Goal: Communication & Community: Answer question/provide support

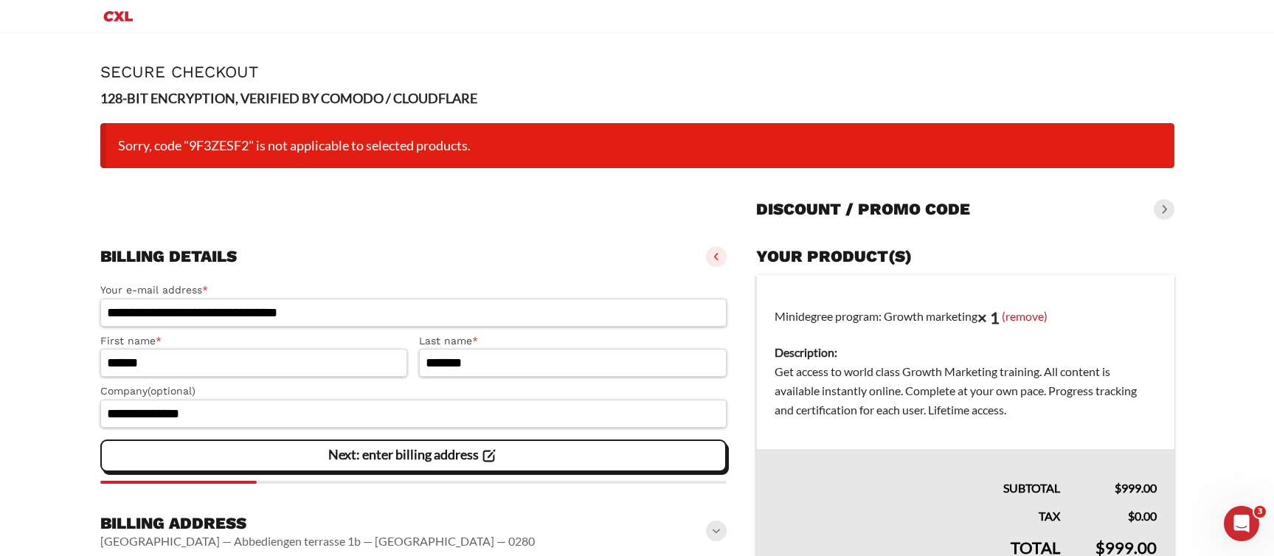
click at [1228, 518] on div "Open Intercom Messenger" at bounding box center [1241, 523] width 49 height 49
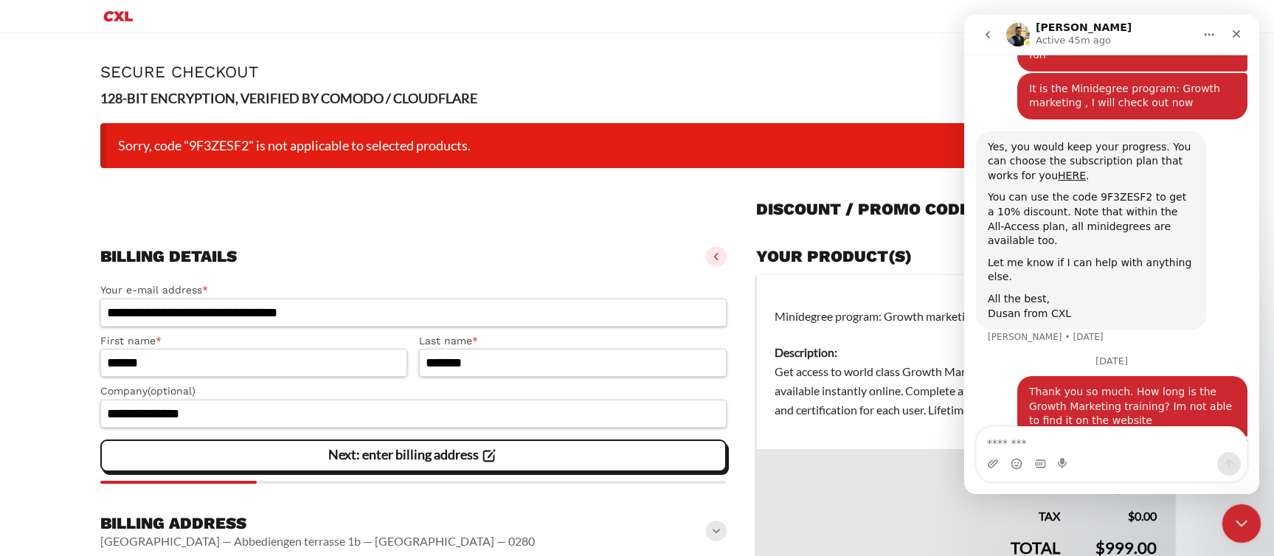
scroll to position [1198, 0]
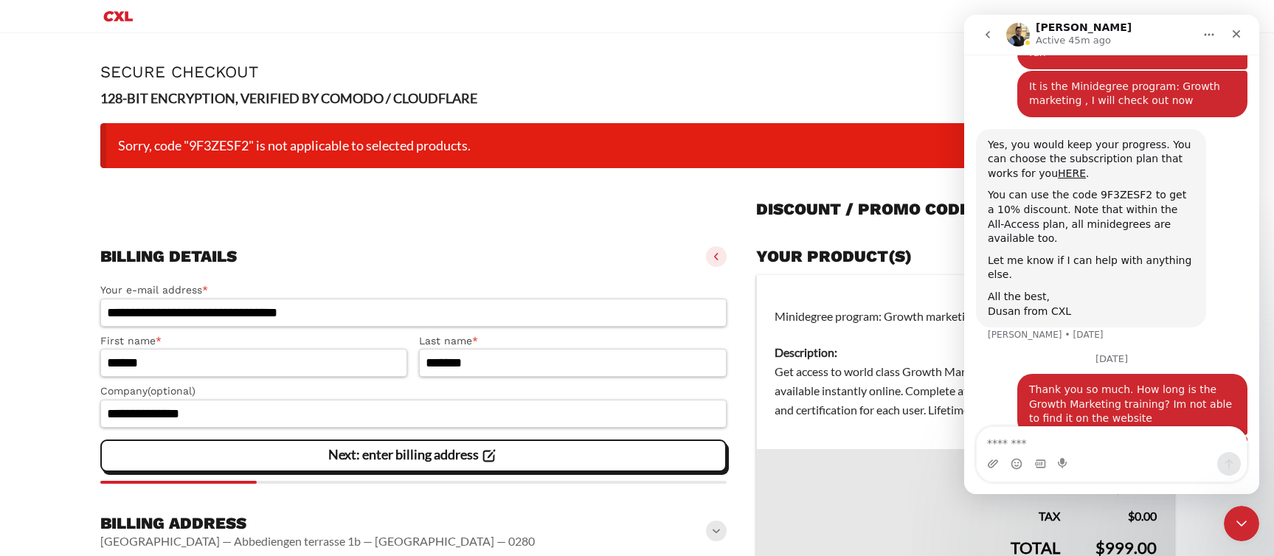
click at [986, 46] on button "go back" at bounding box center [988, 35] width 28 height 28
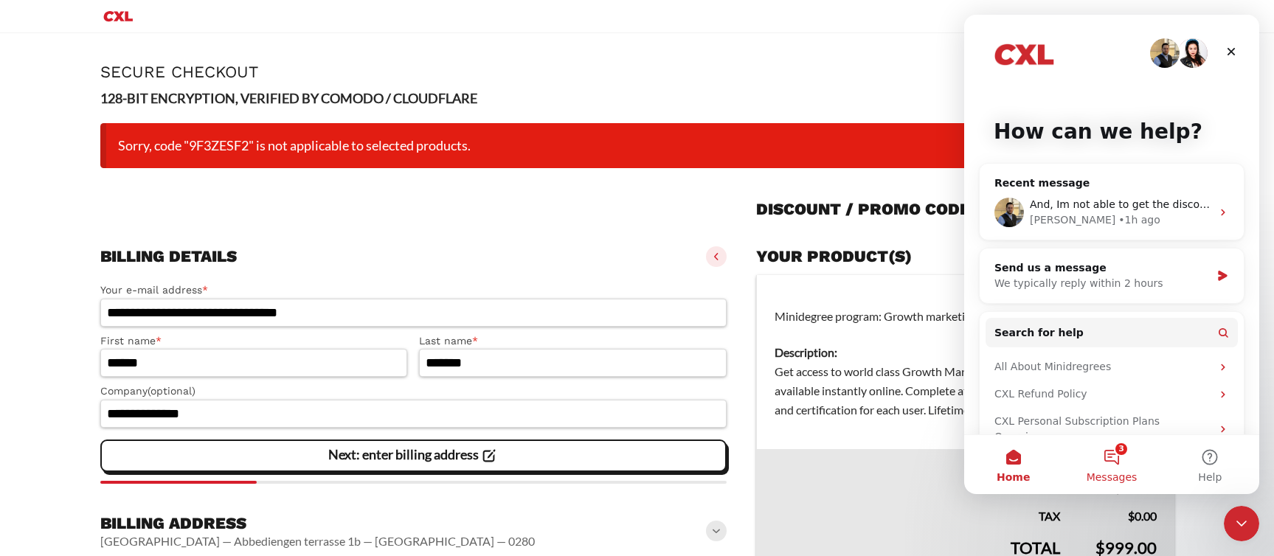
click at [1115, 455] on button "3 Messages" at bounding box center [1111, 464] width 98 height 59
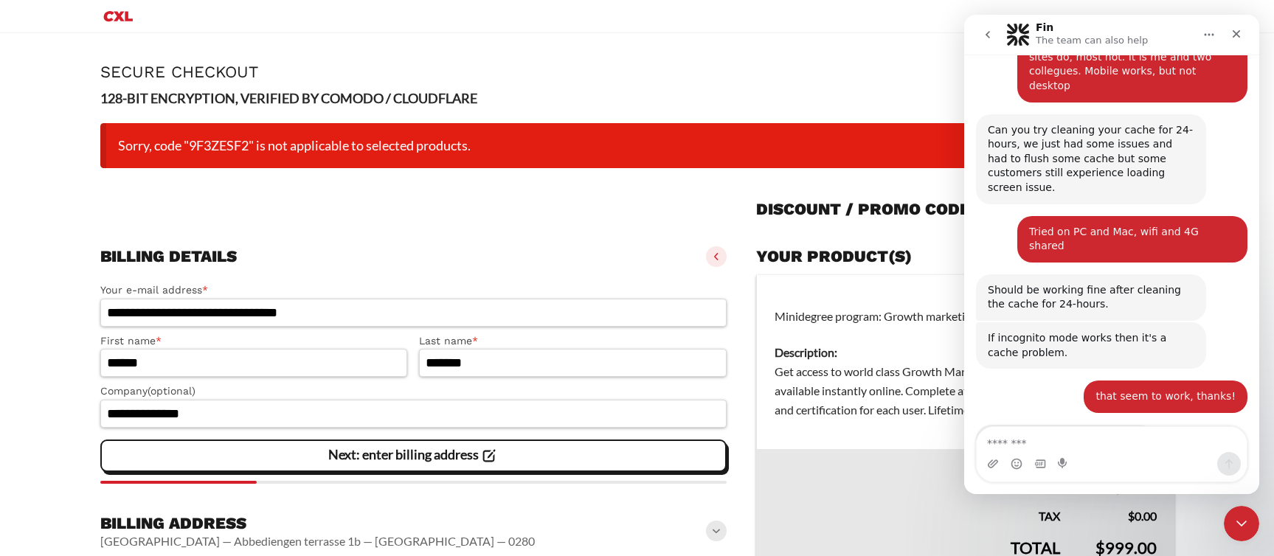
scroll to position [4809, 0]
click at [992, 34] on icon "go back" at bounding box center [988, 35] width 12 height 12
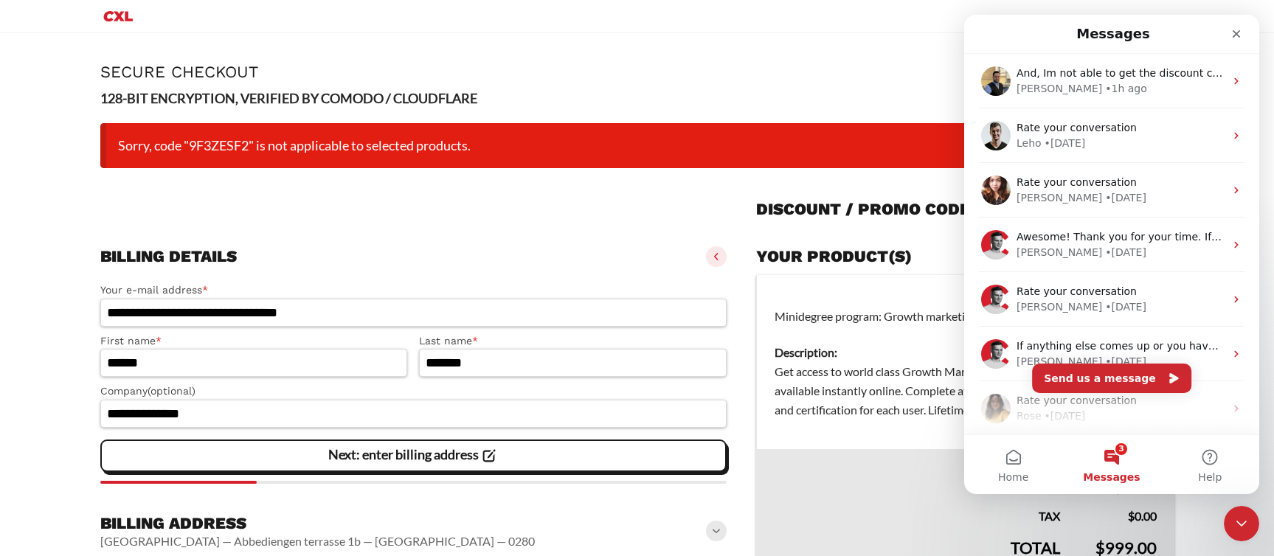
scroll to position [0, 0]
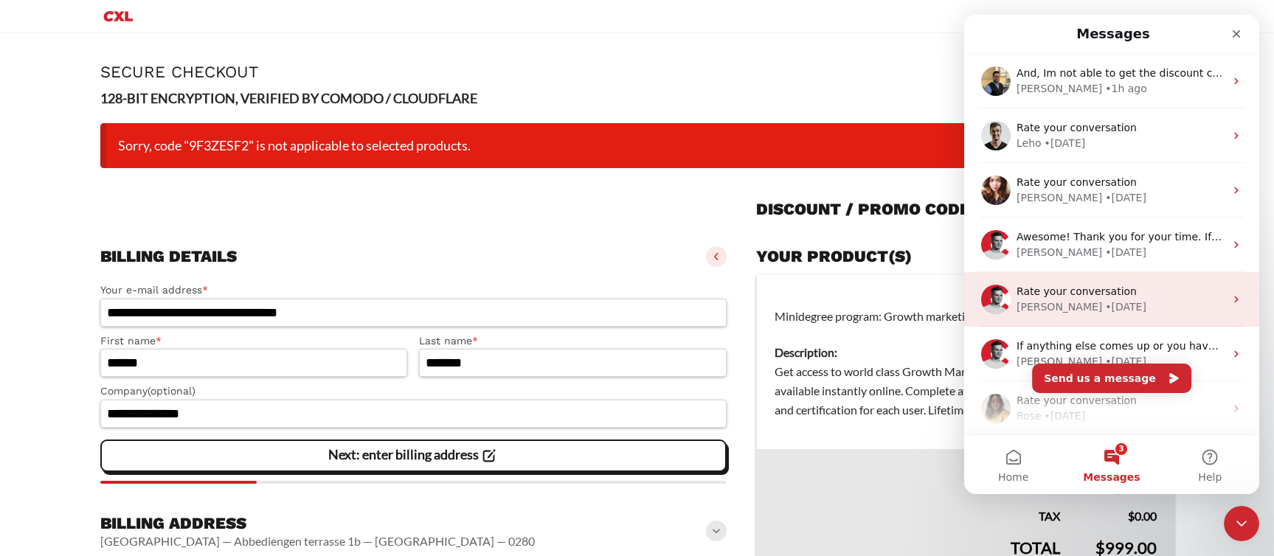
click at [1069, 288] on span "Rate your conversation" at bounding box center [1077, 292] width 120 height 12
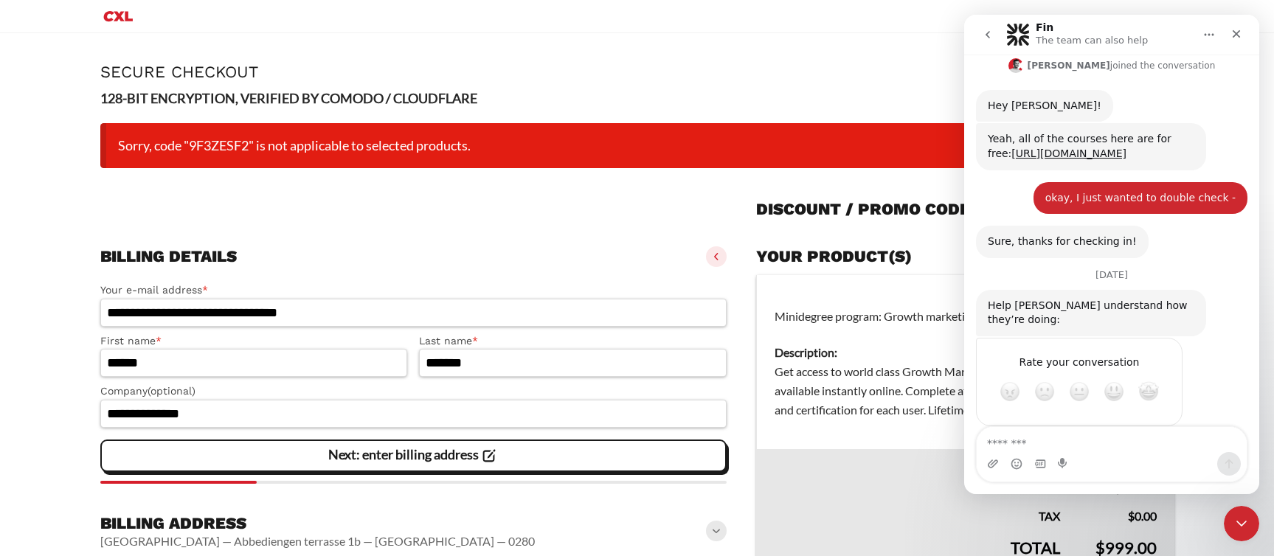
scroll to position [537, 0]
click at [985, 32] on icon "go back" at bounding box center [988, 35] width 12 height 12
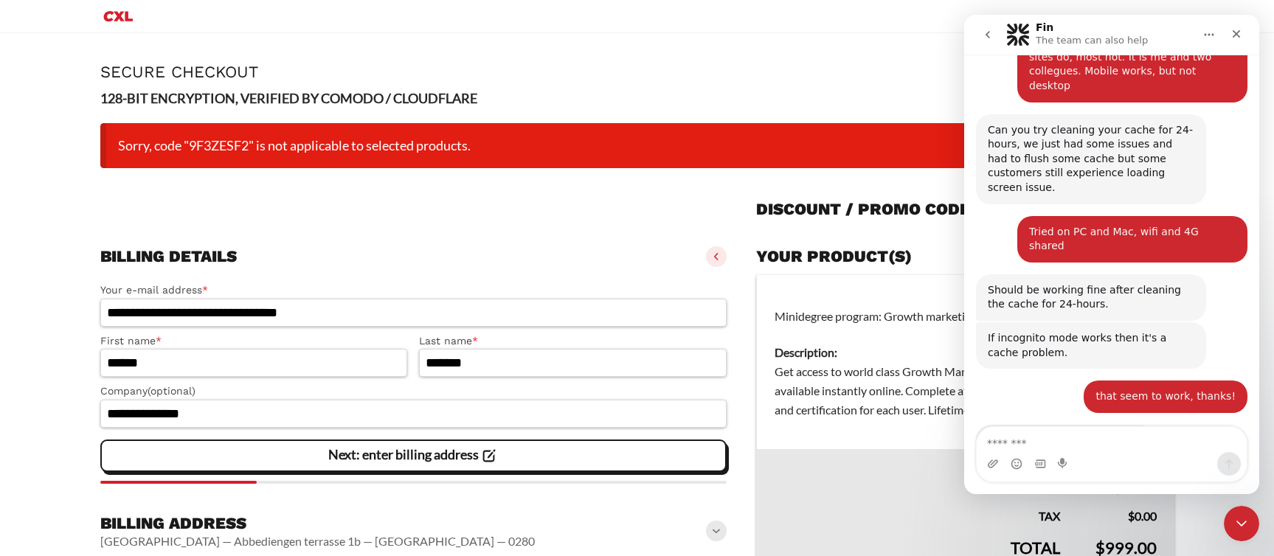
scroll to position [4809, 0]
click at [984, 34] on icon "go back" at bounding box center [988, 35] width 12 height 12
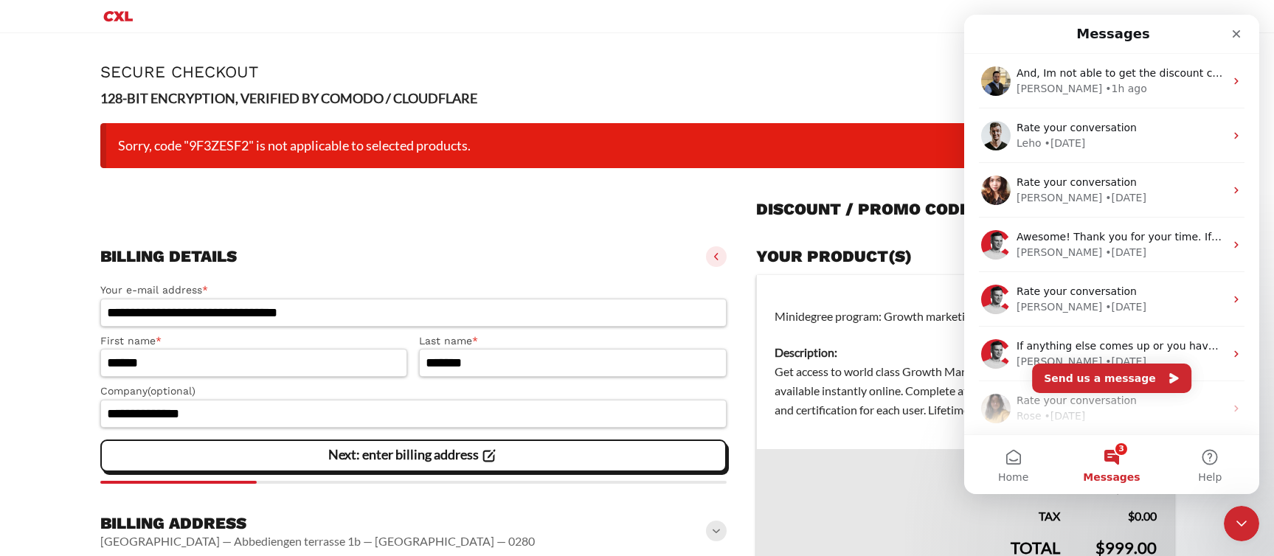
click at [1118, 463] on button "3 Messages" at bounding box center [1111, 464] width 98 height 59
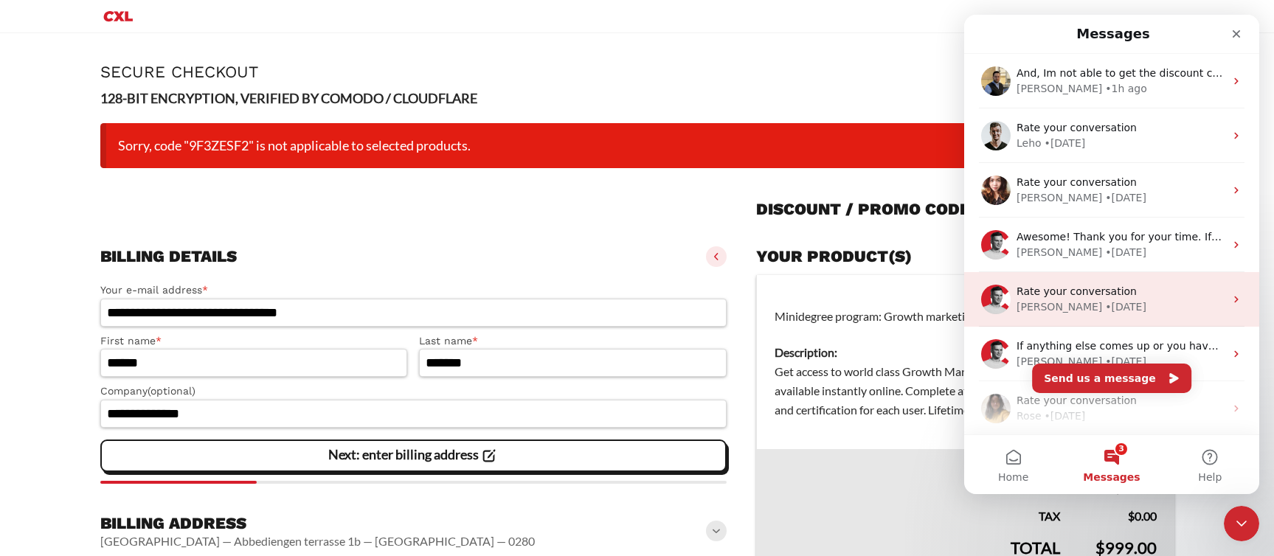
scroll to position [224, 0]
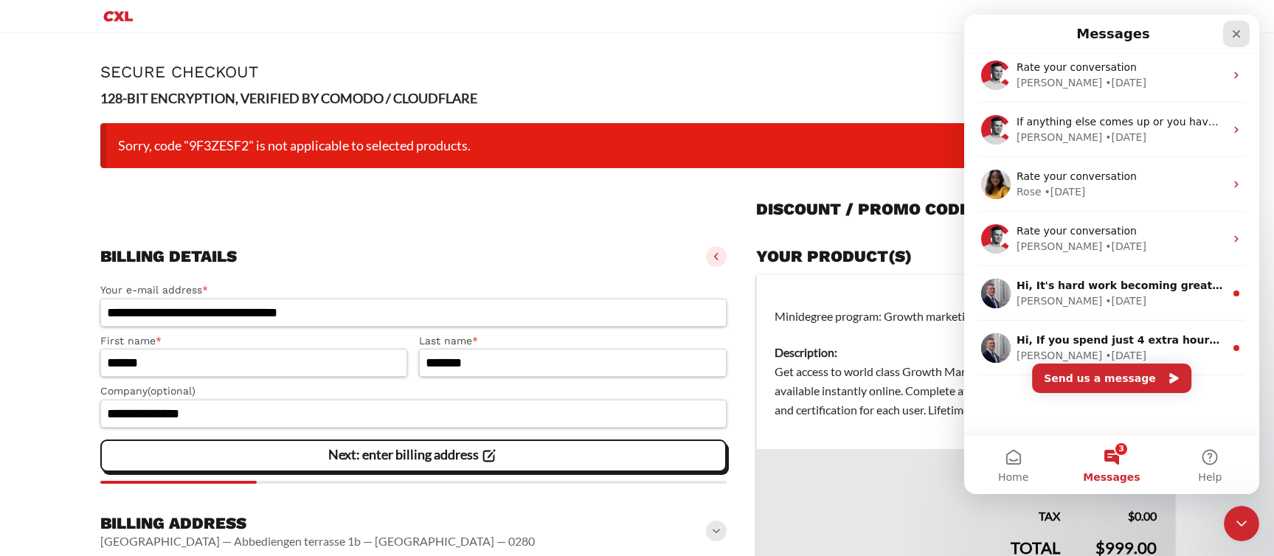
click at [1243, 29] on div "Close" at bounding box center [1236, 34] width 27 height 27
